Goal: Task Accomplishment & Management: Complete application form

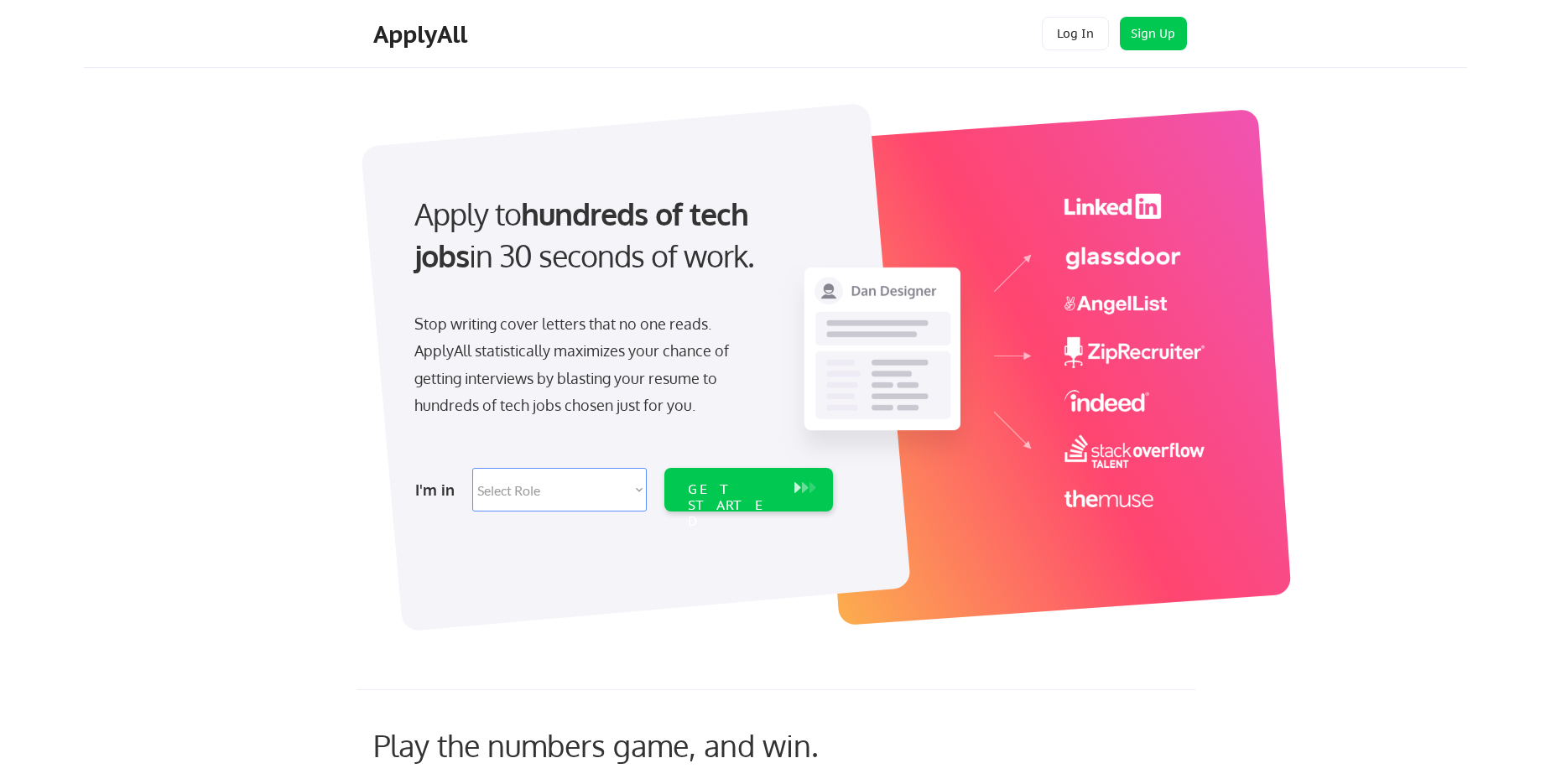
click at [546, 488] on select "Select Role Software Engineering Product Management Customer Success Sales UI/U…" at bounding box center [559, 489] width 175 height 43
select select ""it_security""
click at [472, 468] on select "Select Role Software Engineering Product Management Customer Success Sales UI/U…" at bounding box center [559, 489] width 175 height 43
select select ""it_security""
click at [764, 495] on div "GET STARTED" at bounding box center [732, 505] width 89 height 49
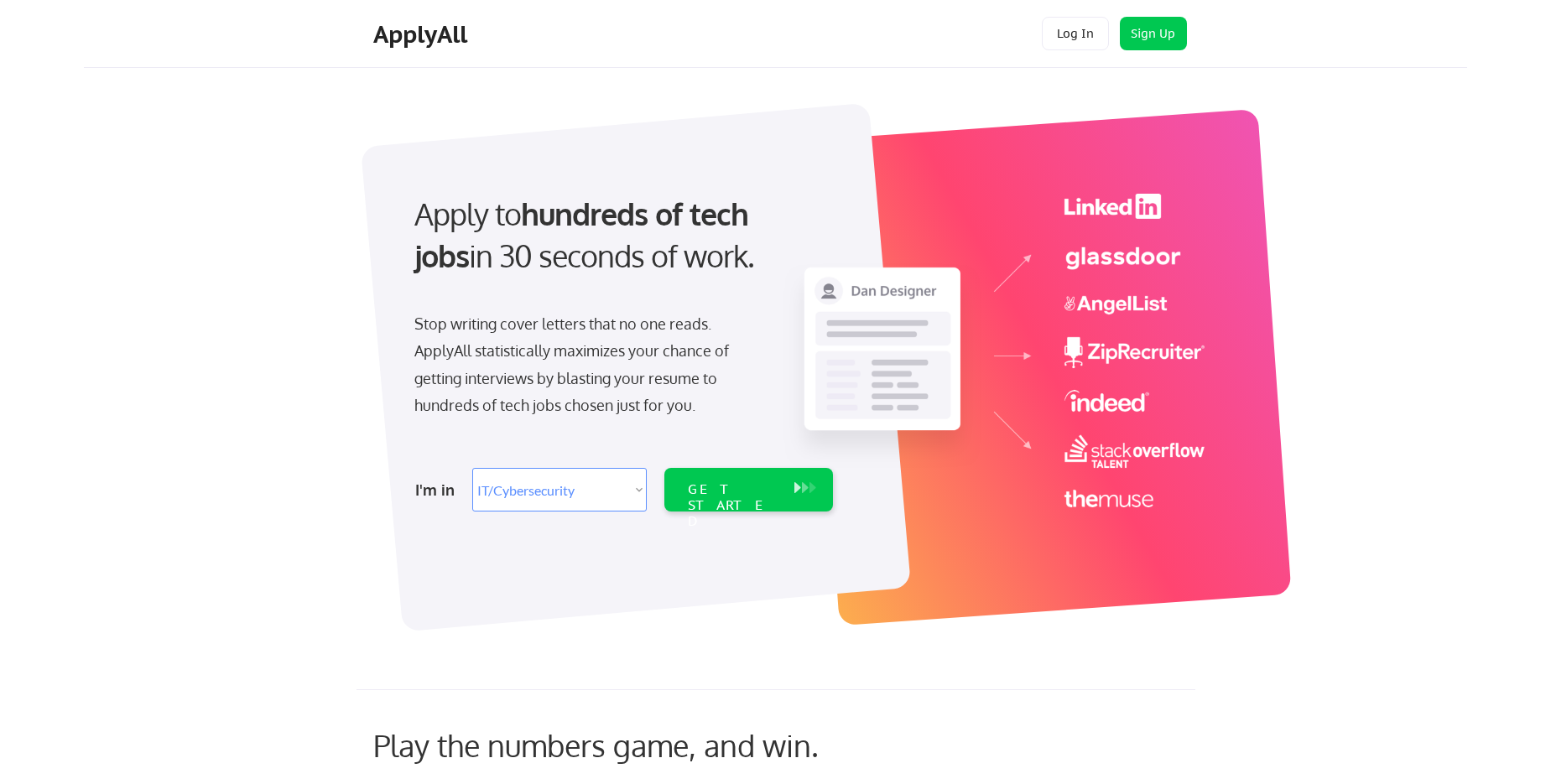
select select ""it_security""
click at [508, 442] on div "Apply to hundreds of tech jobs in 30 seconds of work. Stop writing cover letter…" at bounding box center [622, 348] width 469 height 343
